Goal: Transaction & Acquisition: Obtain resource

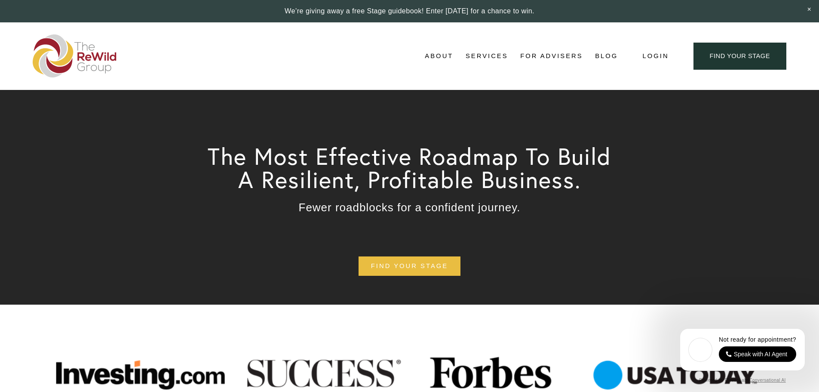
click at [0, 0] on span "Free Resources" at bounding box center [0, 0] width 0 height 0
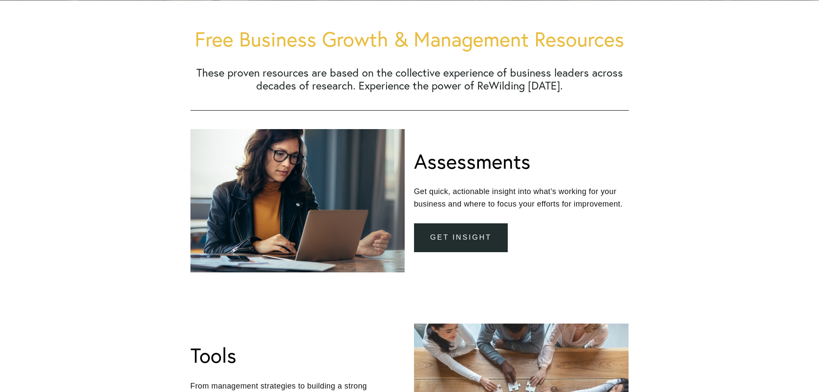
click at [465, 238] on link "get insight" at bounding box center [461, 237] width 94 height 29
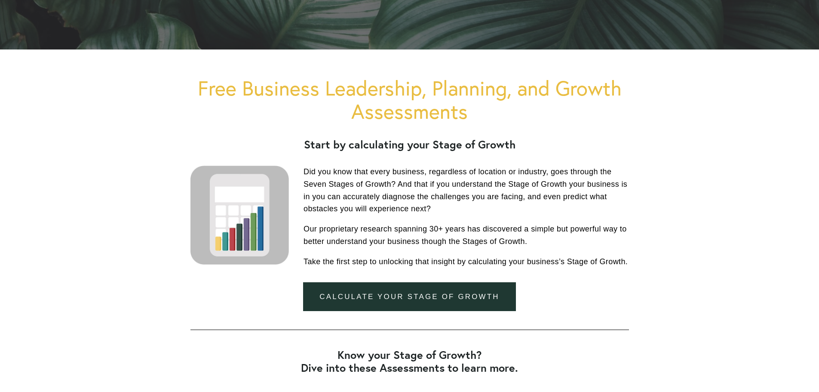
scroll to position [215, 0]
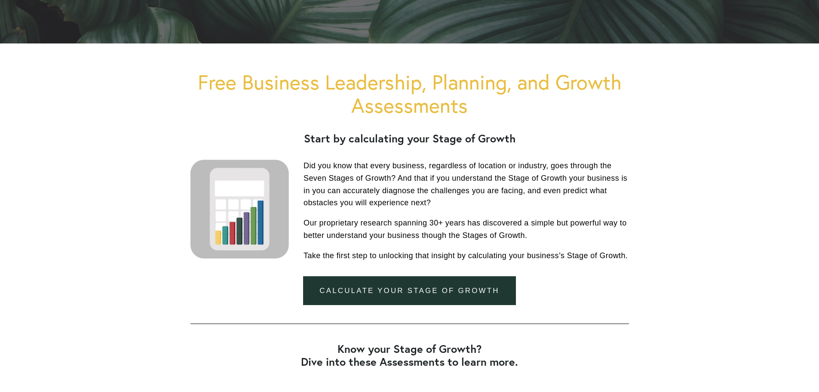
click at [425, 287] on link "Calculate your stage of growth" at bounding box center [409, 290] width 212 height 29
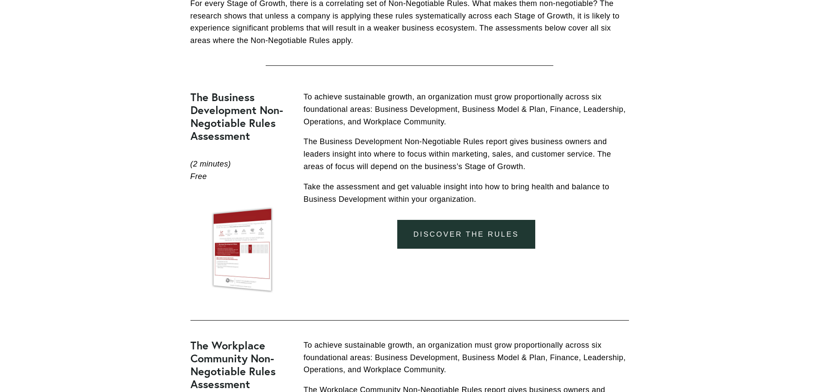
scroll to position [1977, 0]
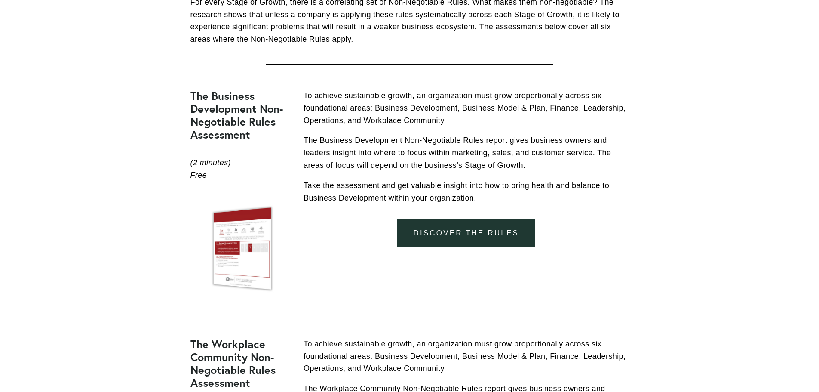
click at [449, 225] on link "DISCOVER THE RULES" at bounding box center [466, 232] width 138 height 29
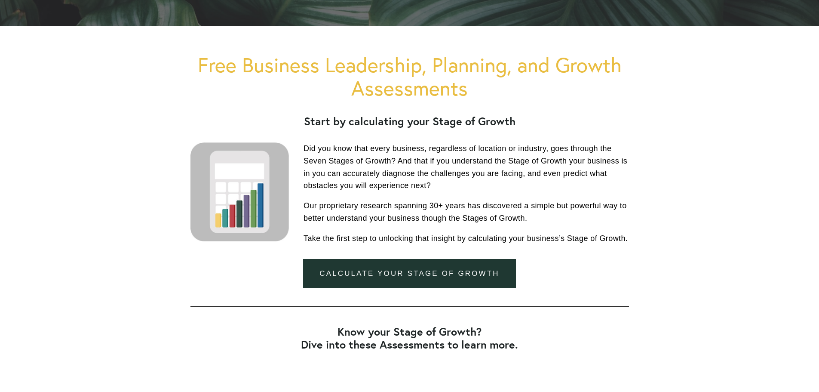
scroll to position [258, 0]
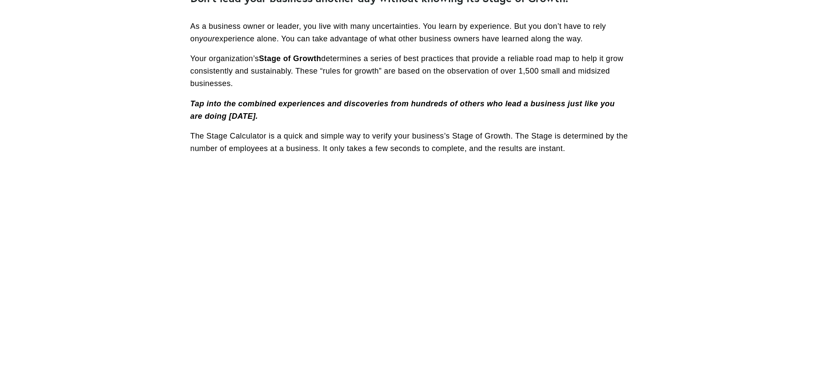
scroll to position [301, 0]
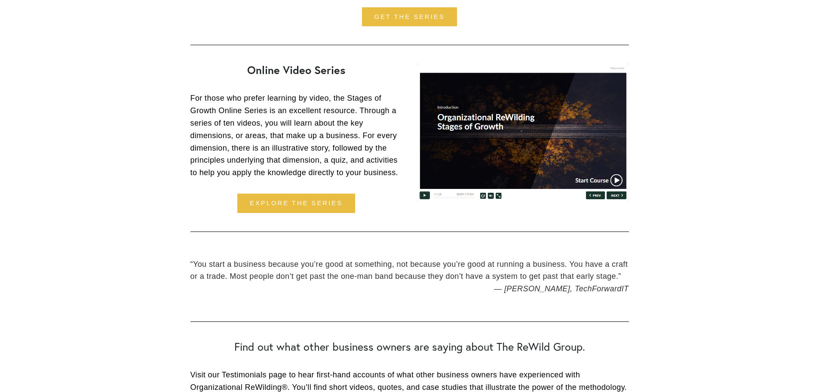
scroll to position [1246, 0]
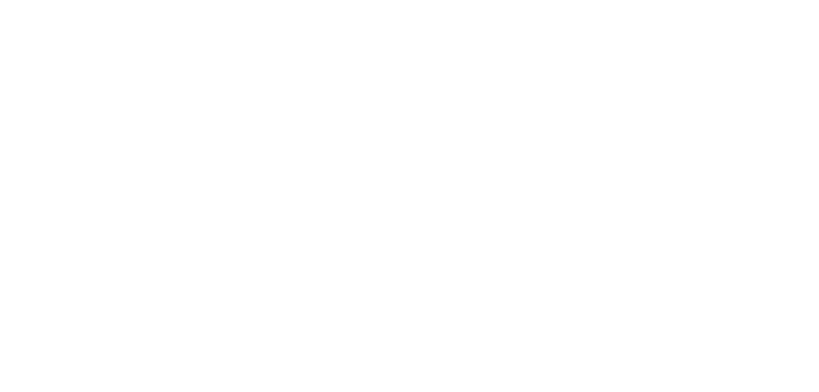
scroll to position [559, 0]
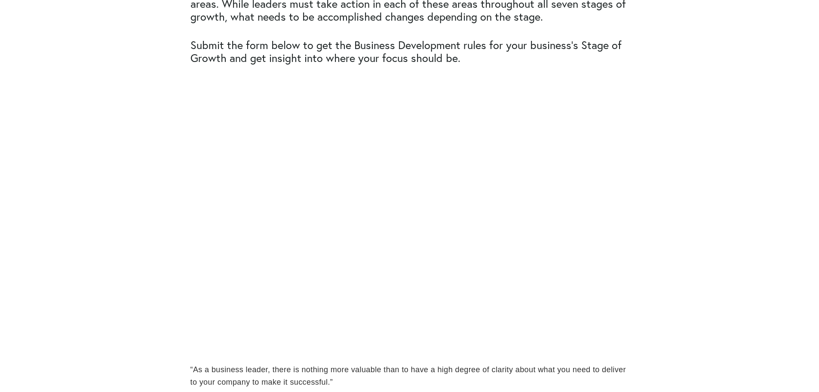
scroll to position [516, 0]
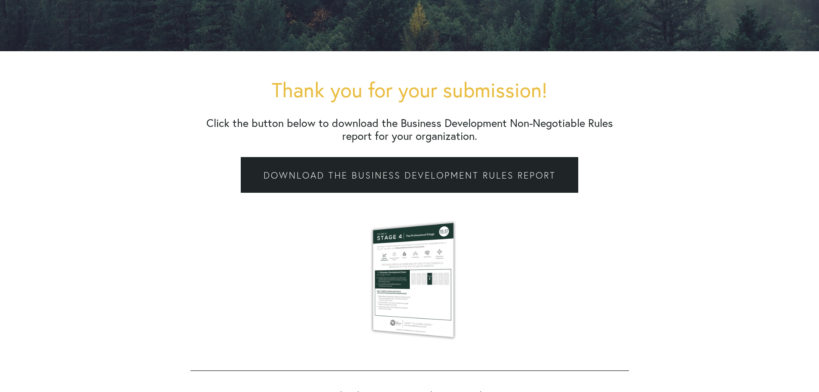
scroll to position [258, 0]
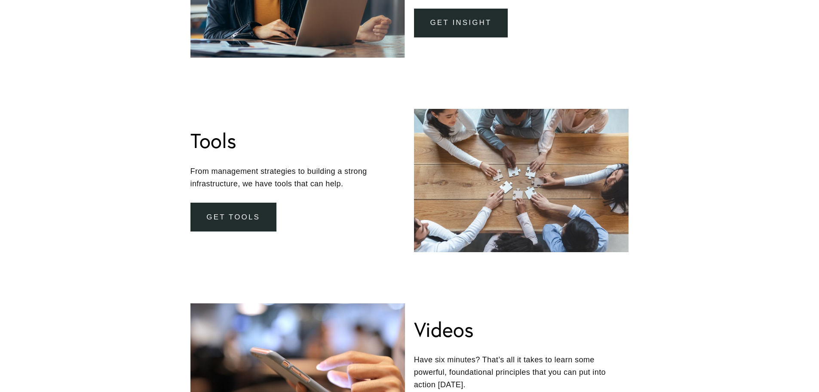
scroll to position [473, 0]
click at [230, 218] on link "Get Tools" at bounding box center [233, 216] width 86 height 29
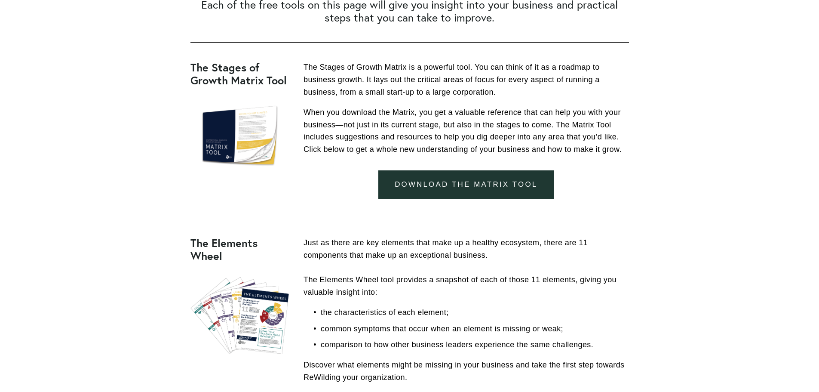
scroll to position [301, 0]
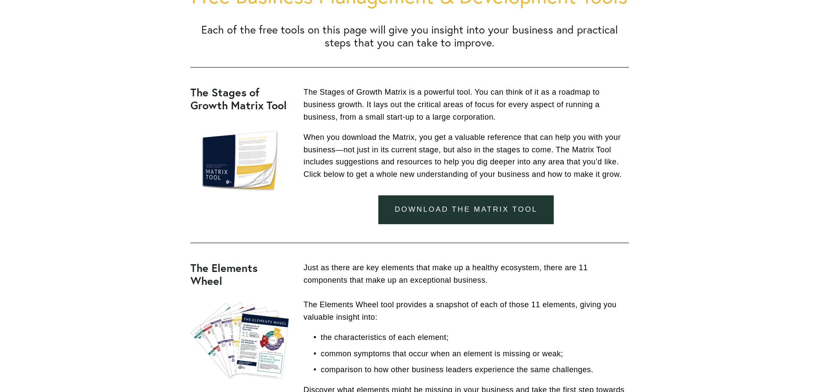
click at [471, 214] on link "download the matrix tool" at bounding box center [465, 209] width 175 height 29
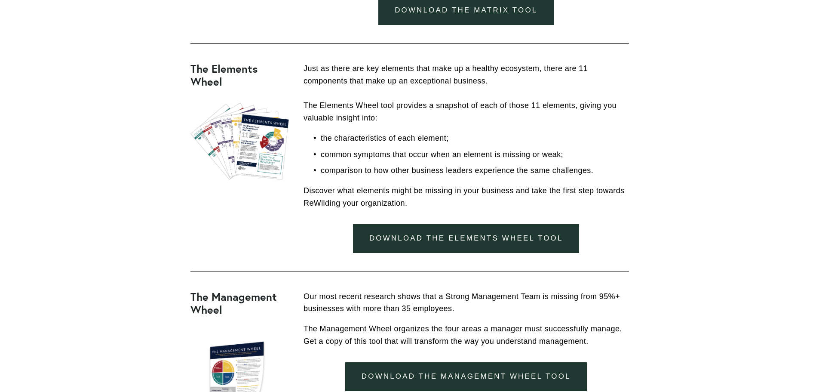
scroll to position [516, 0]
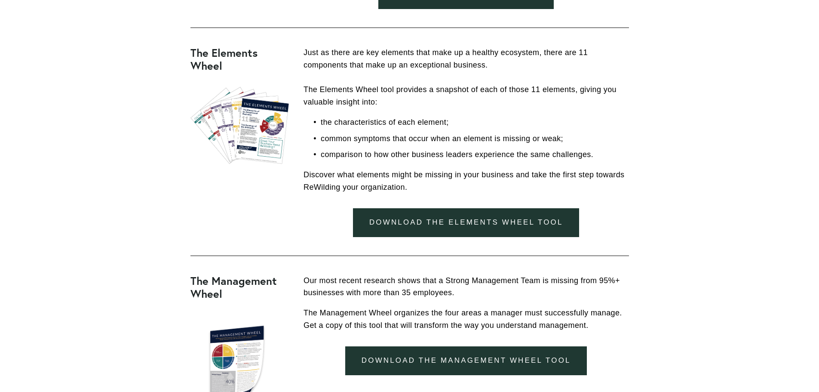
click at [487, 227] on link "Download the Elements Wheel Tool" at bounding box center [466, 222] width 226 height 29
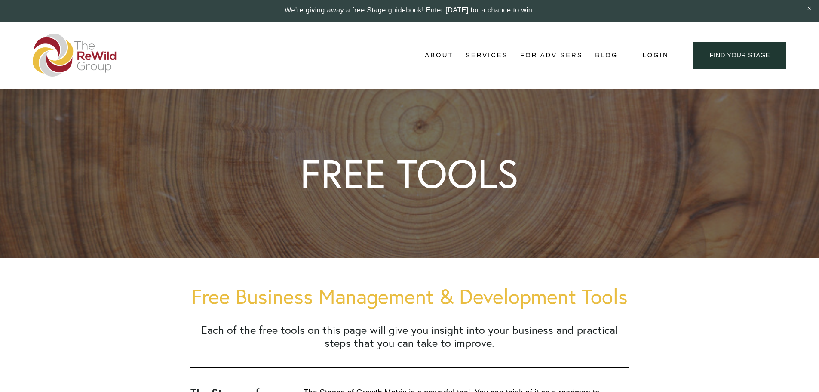
scroll to position [0, 0]
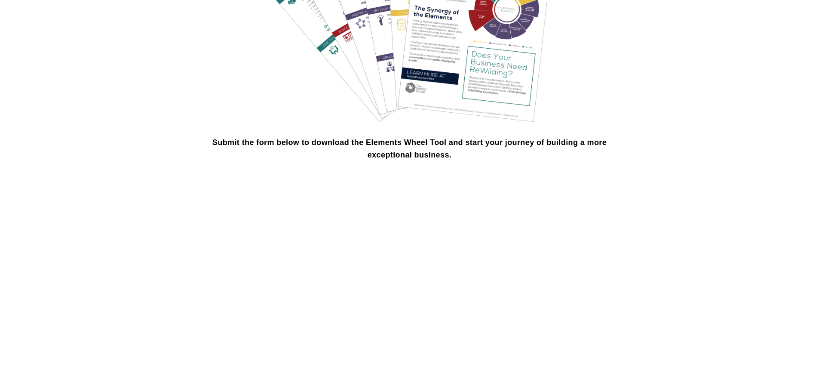
scroll to position [516, 0]
